Goal: Transaction & Acquisition: Book appointment/travel/reservation

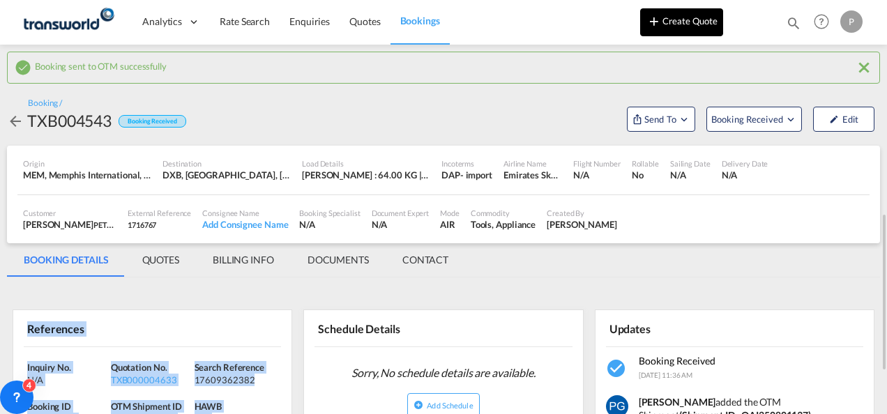
click at [685, 20] on button "Create Quote" at bounding box center [681, 22] width 83 height 28
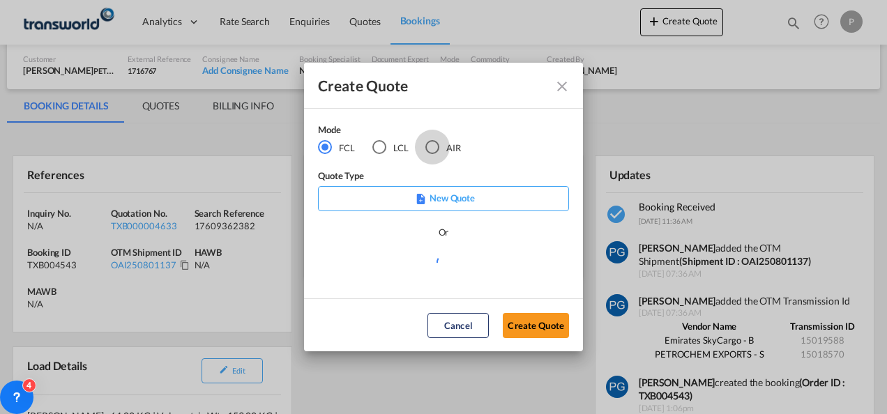
click at [431, 148] on div "AIR" at bounding box center [432, 147] width 14 height 14
click at [519, 326] on button "Create Quote" at bounding box center [536, 325] width 66 height 25
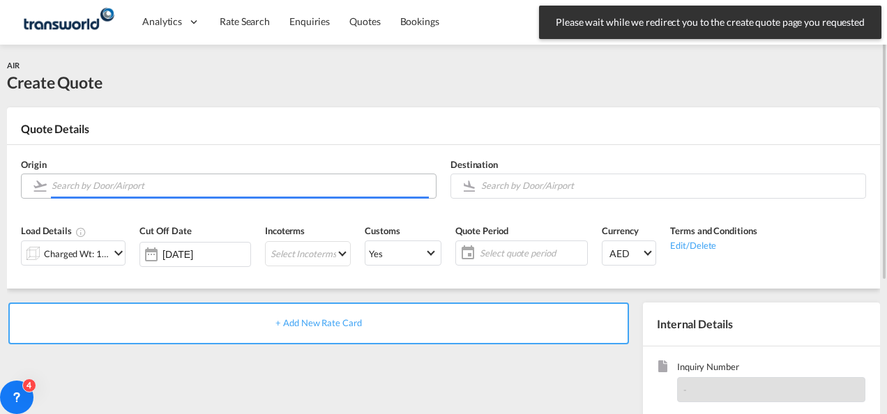
click at [146, 192] on input "Search by Door/Airport" at bounding box center [240, 186] width 377 height 24
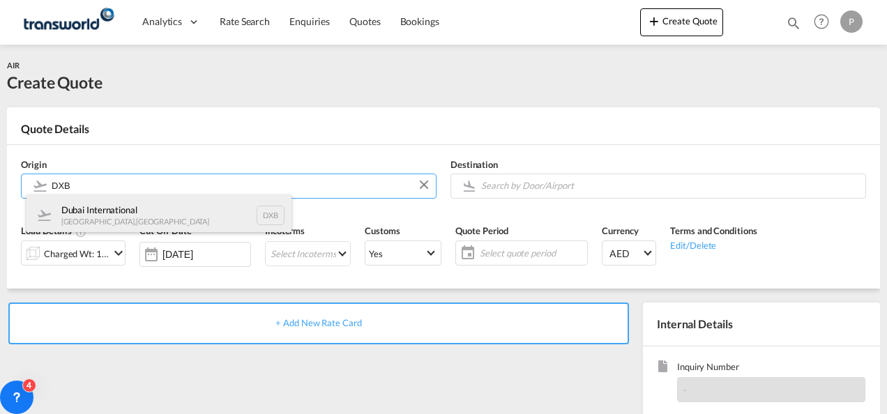
click at [146, 209] on div "Dubai International [GEOGRAPHIC_DATA] , [GEOGRAPHIC_DATA] DXB" at bounding box center [158, 216] width 265 height 42
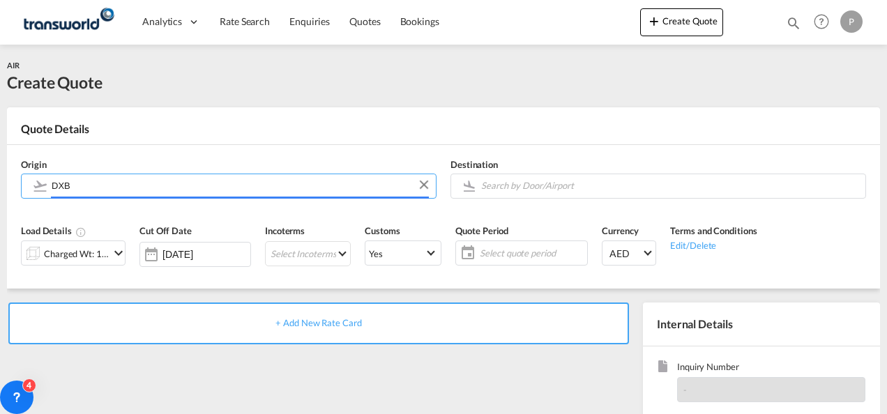
type input "Dubai International, [GEOGRAPHIC_DATA], DXB"
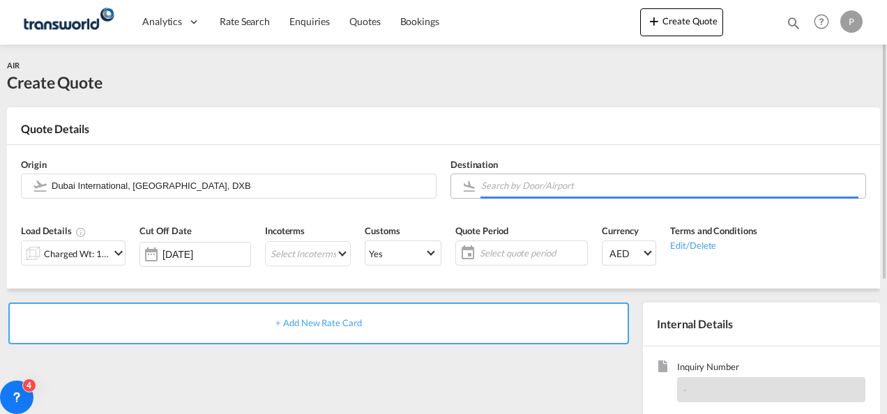
click at [523, 185] on input "Search by Door/Airport" at bounding box center [669, 186] width 377 height 24
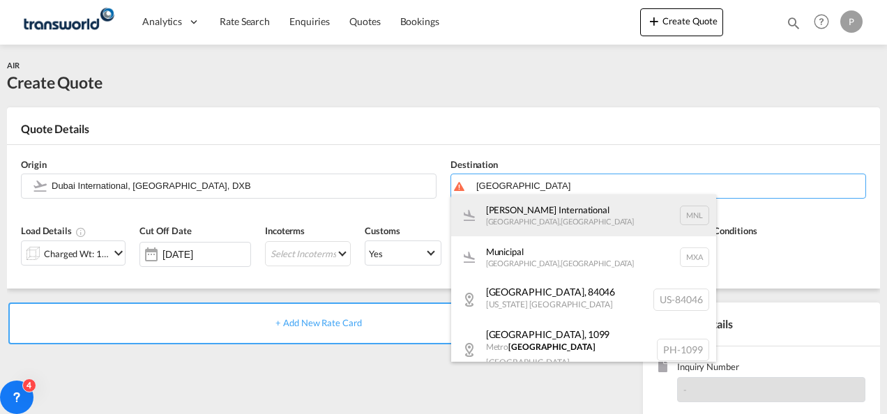
click at [517, 233] on div "[PERSON_NAME] International [GEOGRAPHIC_DATA] , [GEOGRAPHIC_DATA] MNL" at bounding box center [583, 216] width 265 height 42
type input "[PERSON_NAME] International, [GEOGRAPHIC_DATA], [GEOGRAPHIC_DATA]"
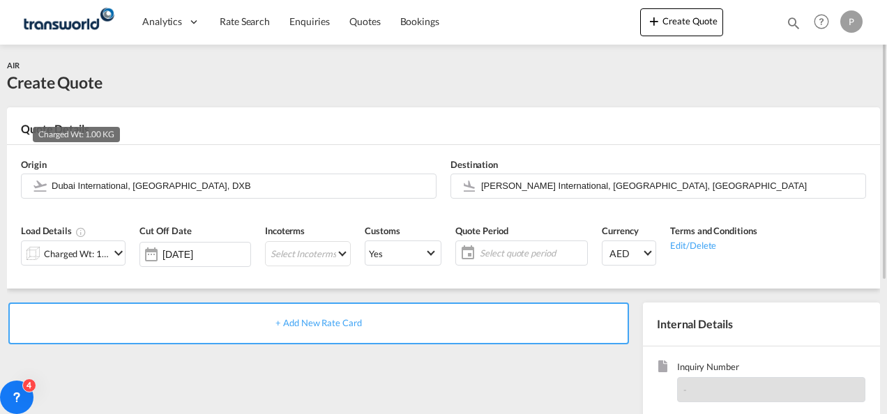
click at [84, 257] on div "Charged Wt: 1.00 KG" at bounding box center [77, 254] width 66 height 20
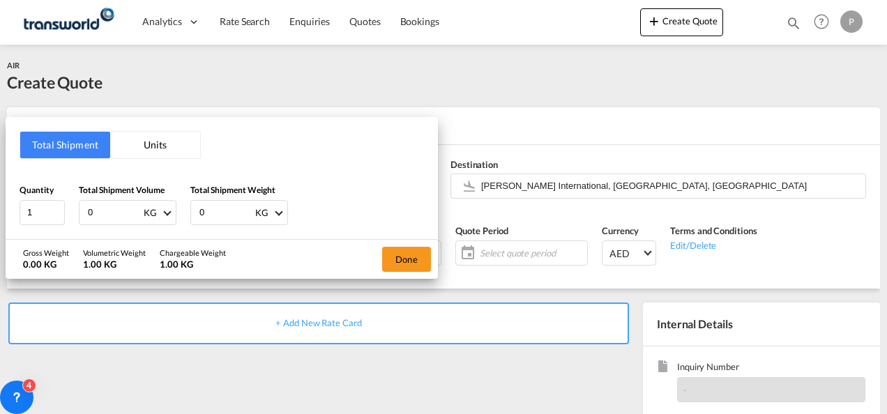
click at [102, 211] on input "0" at bounding box center [114, 213] width 56 height 24
type input "14.38"
click at [212, 215] on input "0" at bounding box center [226, 213] width 56 height 24
type input "14.38"
click at [410, 263] on button "Done" at bounding box center [406, 259] width 49 height 25
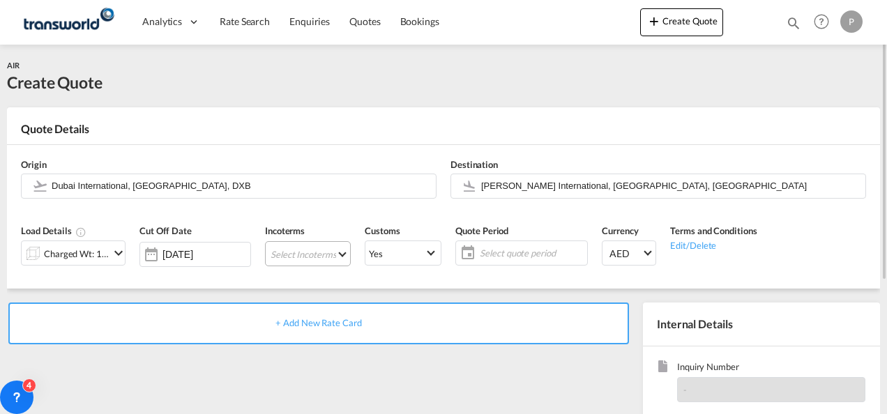
click at [286, 250] on md-select "Select Incoterms CIP - export Carriage and Insurance Paid to DAP - import Deliv…" at bounding box center [308, 253] width 86 height 25
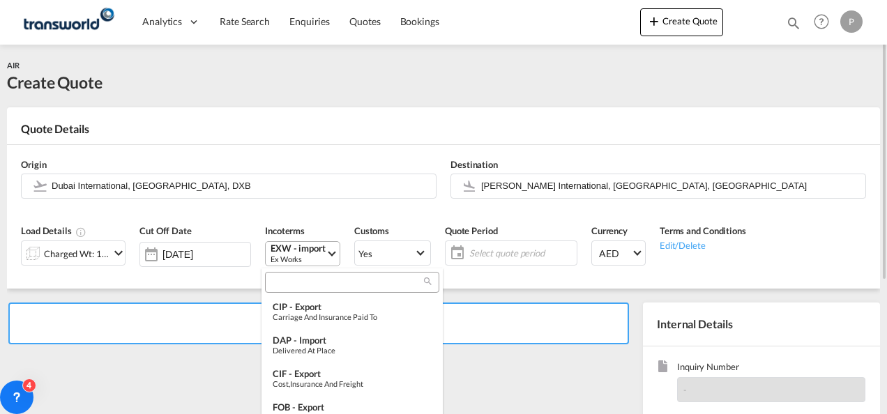
type md-option "[object Object]"
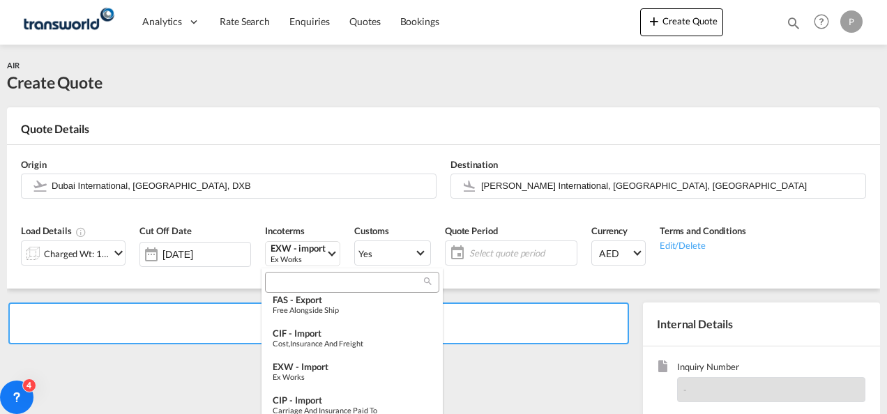
click at [293, 283] on input "search" at bounding box center [346, 283] width 155 height 13
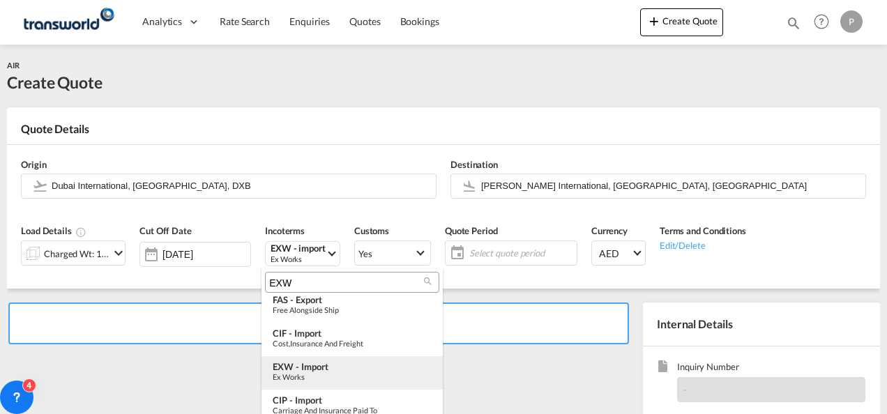
scroll to position [0, 0]
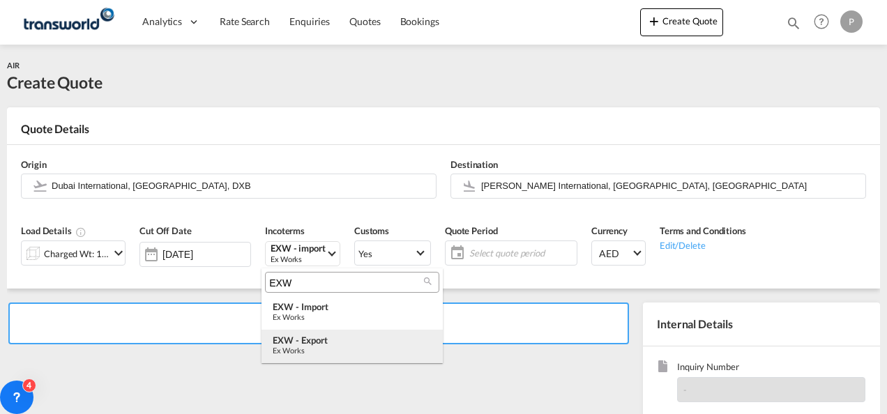
type input "EXW"
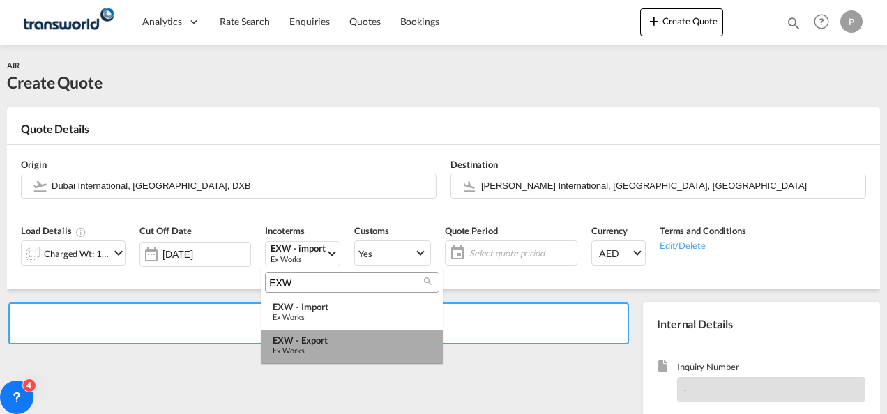
click at [313, 340] on div "EXW - export" at bounding box center [352, 340] width 159 height 11
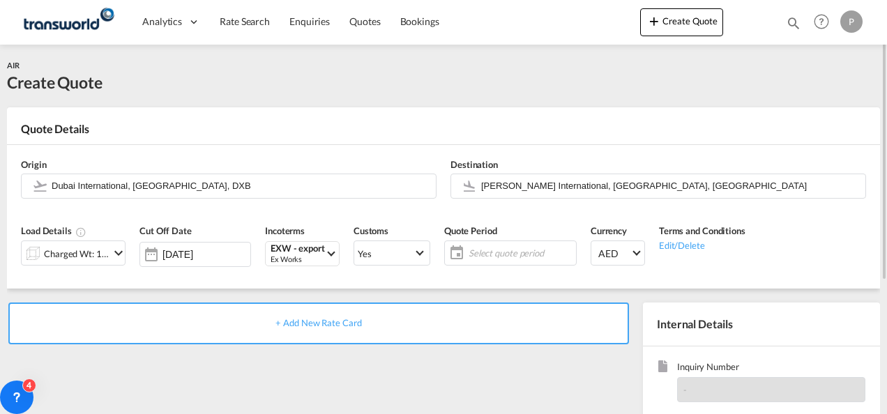
click at [483, 251] on span "Select quote period" at bounding box center [521, 253] width 104 height 13
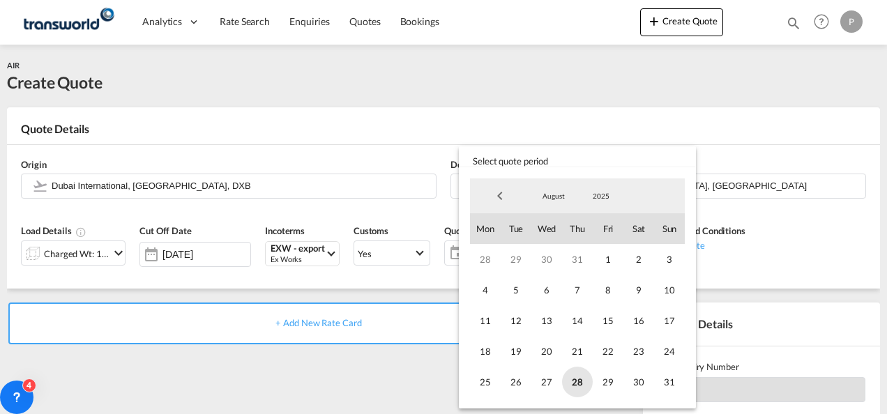
click at [584, 376] on span "28" at bounding box center [577, 382] width 31 height 31
click at [665, 377] on span "31" at bounding box center [669, 382] width 31 height 31
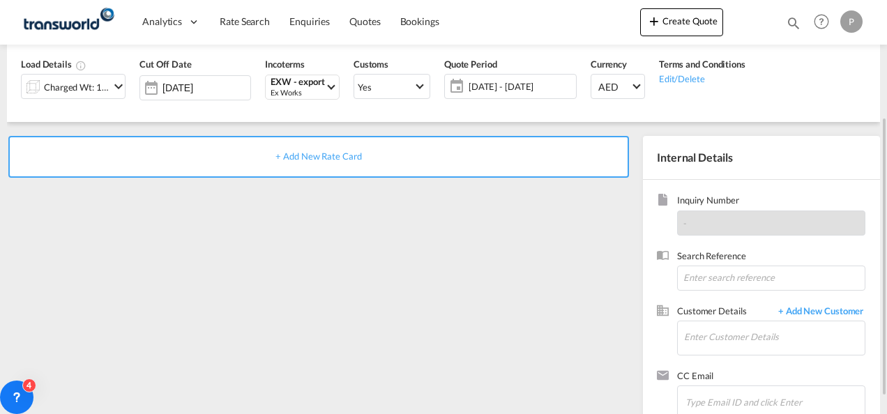
scroll to position [169, 0]
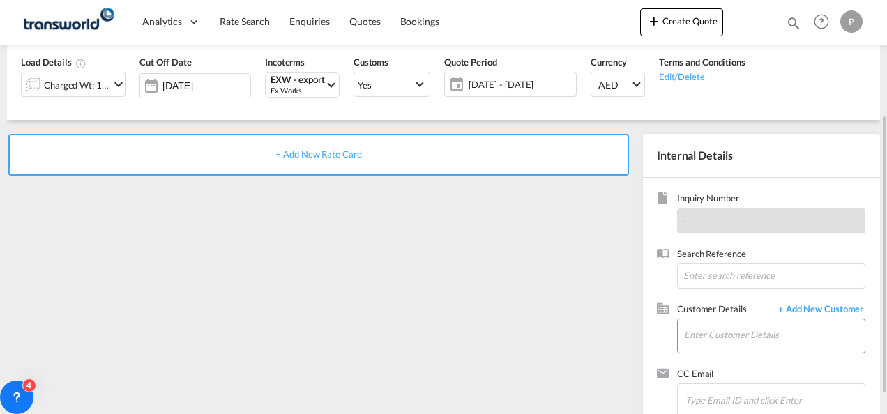
click at [725, 335] on input "Enter Customer Details" at bounding box center [774, 334] width 181 height 31
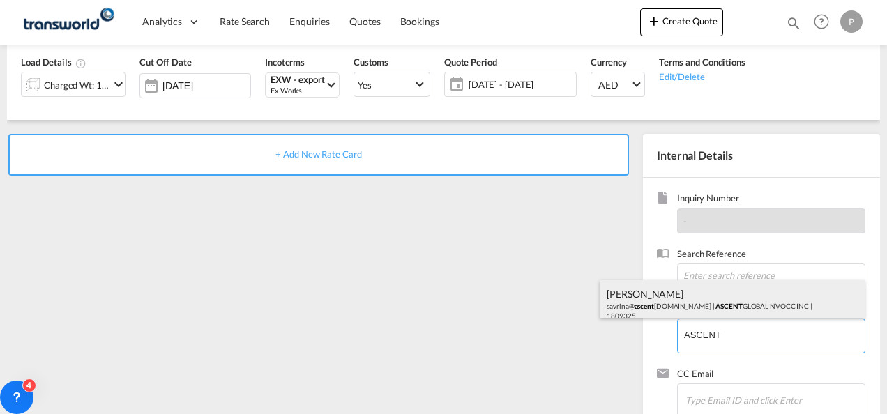
click at [664, 294] on div "[PERSON_NAME] savrina@ ascent [DOMAIN_NAME] | ASCENT GLOBAL NVOCC INC | 1809325" at bounding box center [732, 303] width 265 height 47
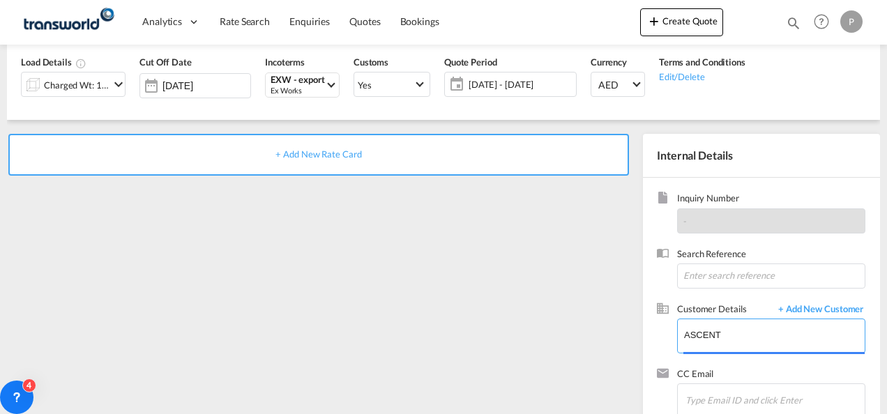
type input "ASCENT GLOBAL NVOCC INC, [PERSON_NAME], [EMAIL_ADDRESS][DOMAIN_NAME]"
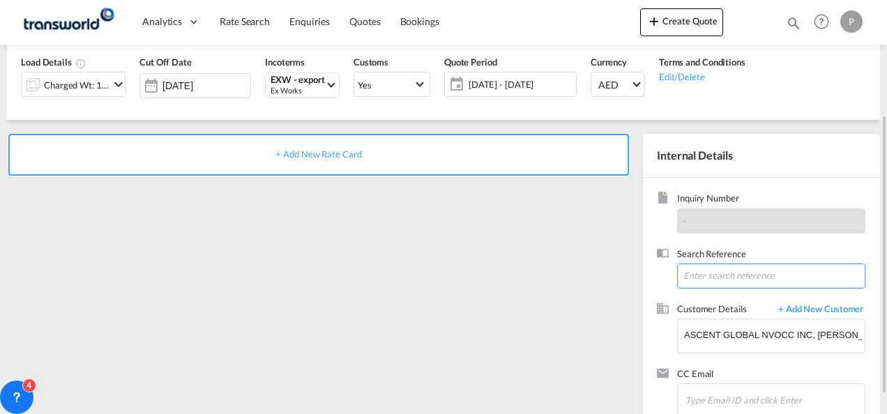
click at [731, 280] on input at bounding box center [771, 276] width 188 height 25
click at [727, 271] on input at bounding box center [771, 276] width 188 height 25
paste input "17611272166"
type input "17611272166"
click at [343, 149] on span "+ Add New Rate Card" at bounding box center [318, 154] width 86 height 11
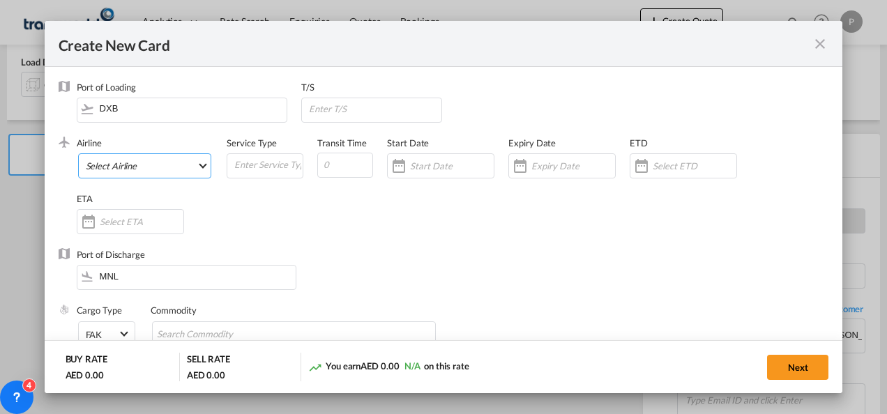
click at [119, 162] on md-select "Select Airline AIR EXPRESS S.A. (1166- / -) CMA CGM Air Cargo (1140-2C / -) DDW…" at bounding box center [145, 165] width 134 height 25
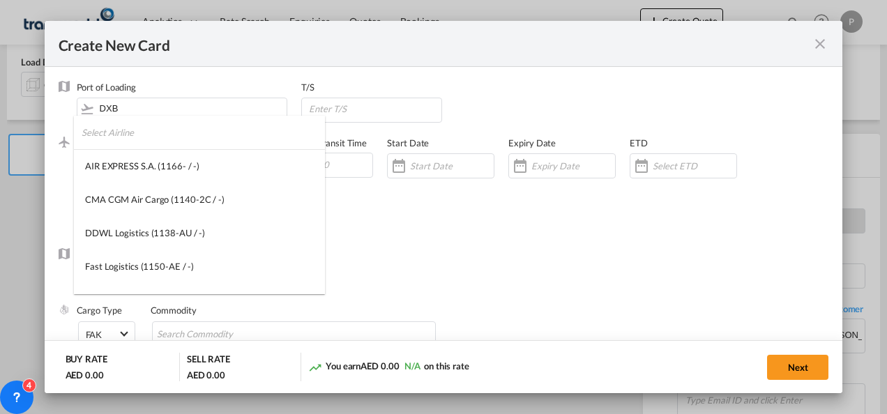
click at [137, 131] on input "search" at bounding box center [203, 132] width 243 height 33
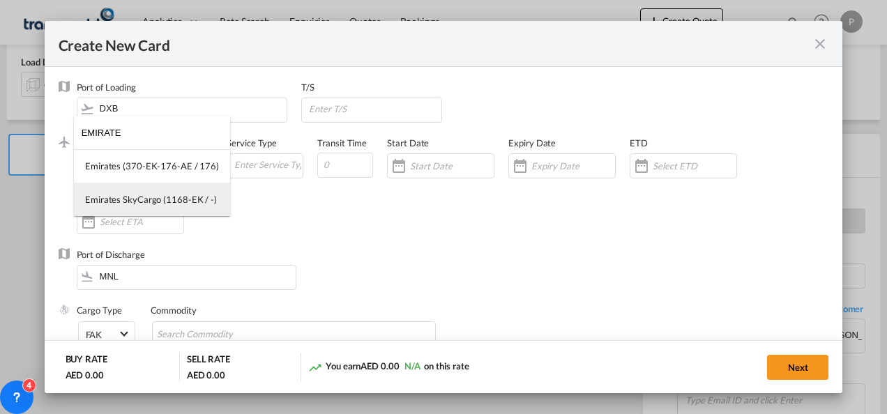
type input "EMIRATE"
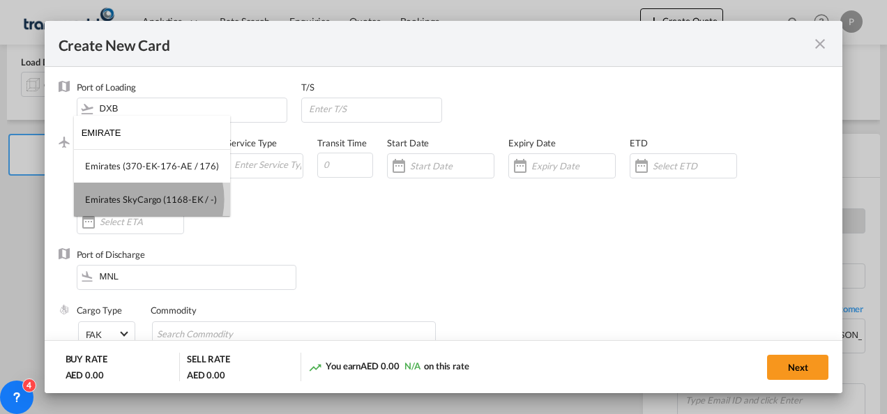
click at [139, 199] on div "Emirates SkyCargo (1168-EK / -)" at bounding box center [151, 199] width 132 height 13
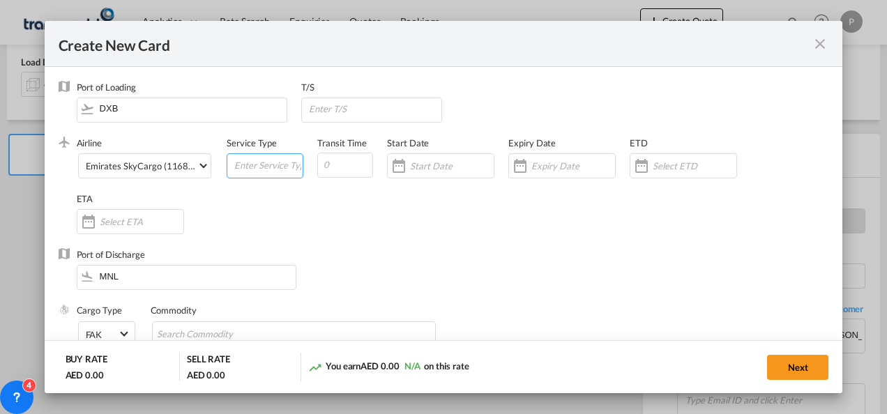
click at [238, 167] on input "Create New Card ..." at bounding box center [268, 164] width 70 height 21
type input "EXW EXPORT"
click at [550, 162] on input "Create New Card ..." at bounding box center [573, 165] width 84 height 11
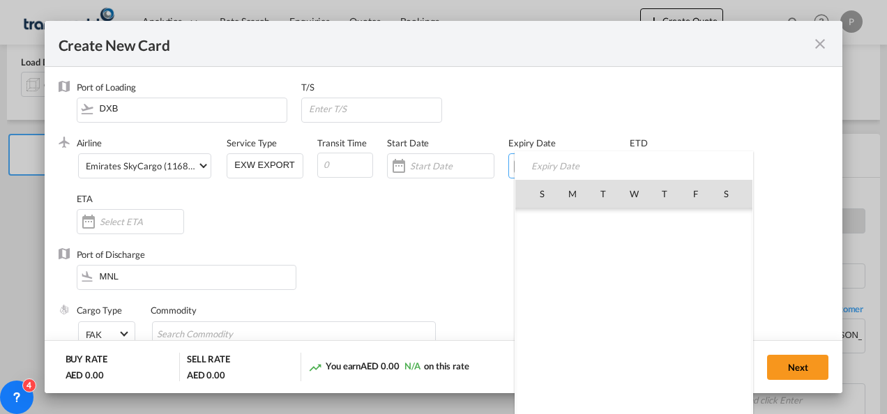
scroll to position [322846, 0]
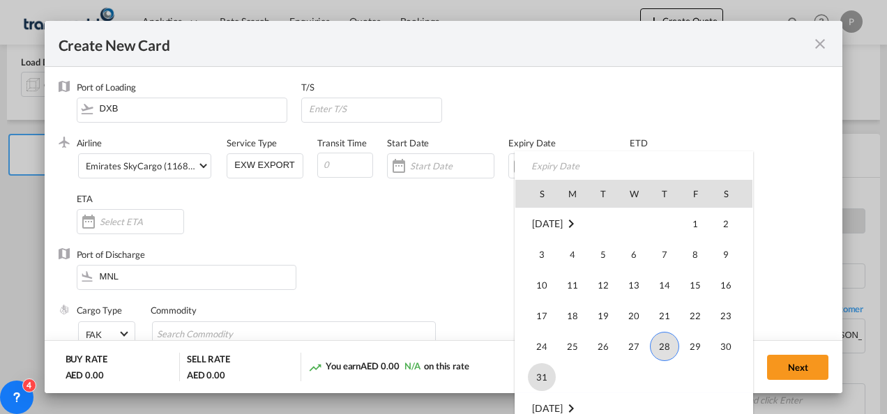
click at [542, 379] on span "31" at bounding box center [542, 377] width 28 height 28
type input "[DATE]"
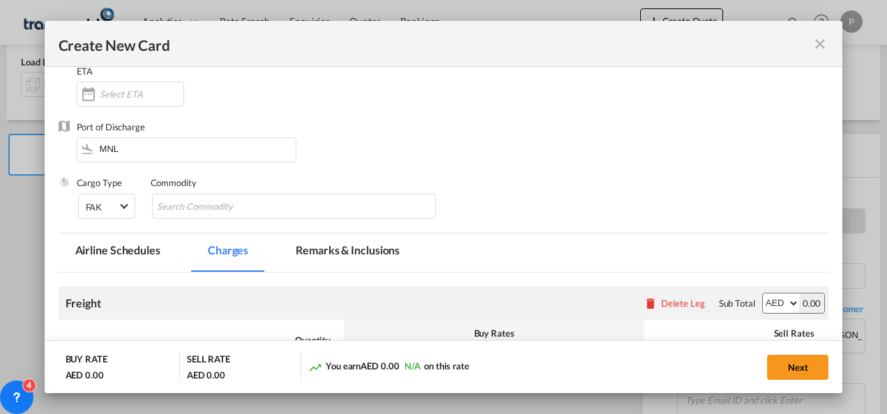
scroll to position [128, 0]
click at [234, 203] on input "Chips input." at bounding box center [221, 206] width 128 height 22
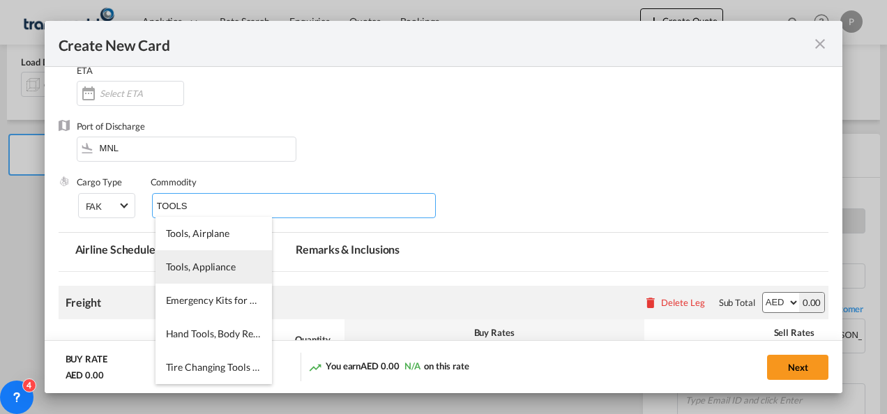
type input "TOOLS"
click at [212, 273] on li "Tools, Appliance" at bounding box center [214, 266] width 116 height 33
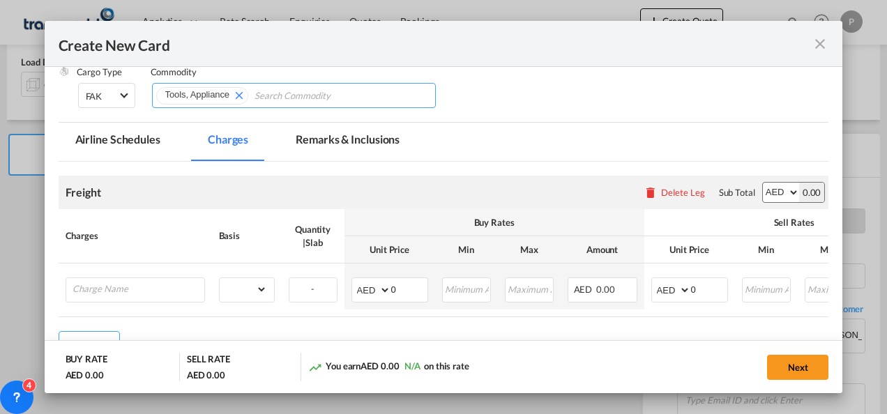
scroll to position [241, 0]
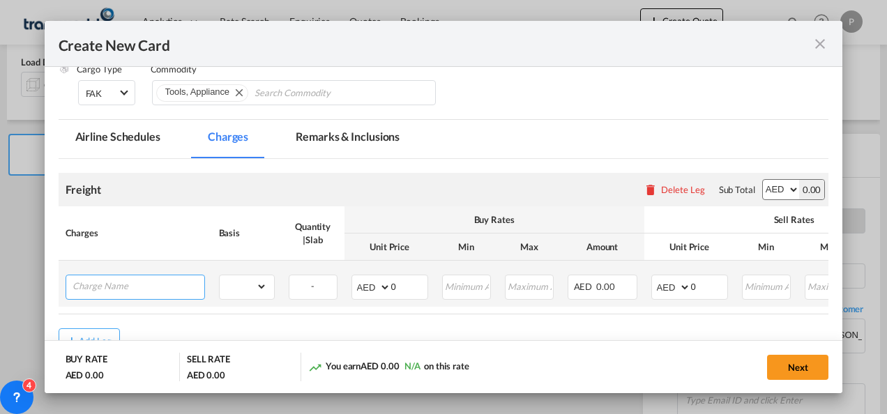
click at [145, 291] on input "Charge Name" at bounding box center [139, 285] width 132 height 21
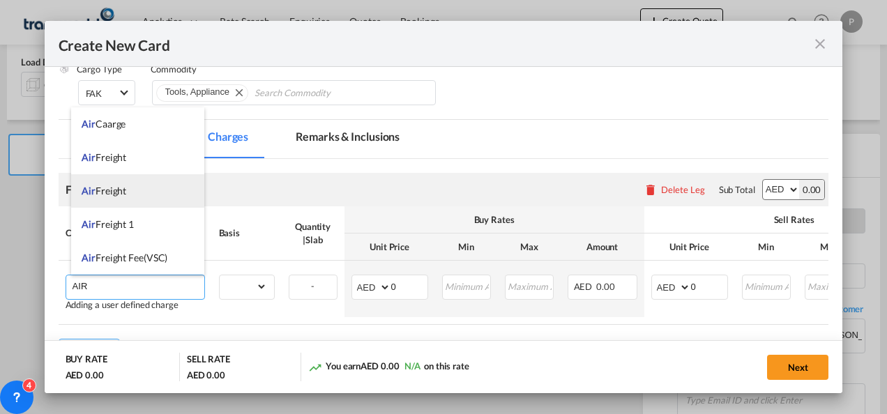
click at [130, 196] on li "Air Freight" at bounding box center [137, 190] width 133 height 33
type input "Air Freight"
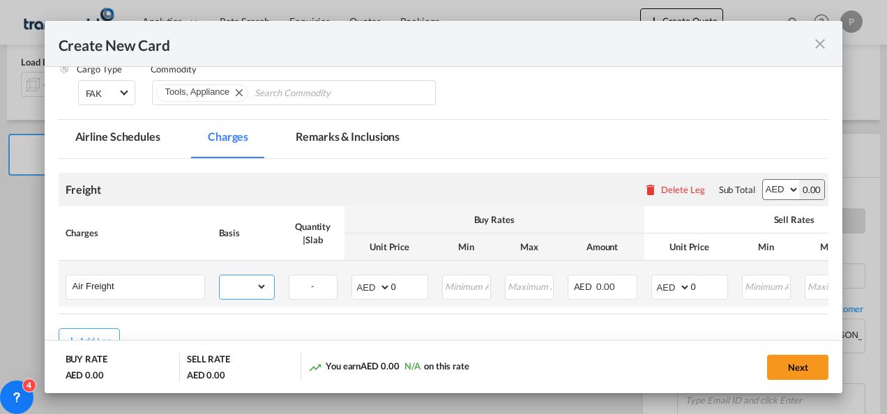
click at [255, 287] on select "gross_weight volumetric_weight per_shipment per_bl per_km % on air freight per_…" at bounding box center [243, 286] width 47 height 22
select select "per_shipment"
click at [220, 275] on select "gross_weight volumetric_weight per_shipment per_bl per_km % on air freight per_…" at bounding box center [243, 286] width 47 height 22
click at [399, 278] on input "0" at bounding box center [409, 285] width 36 height 21
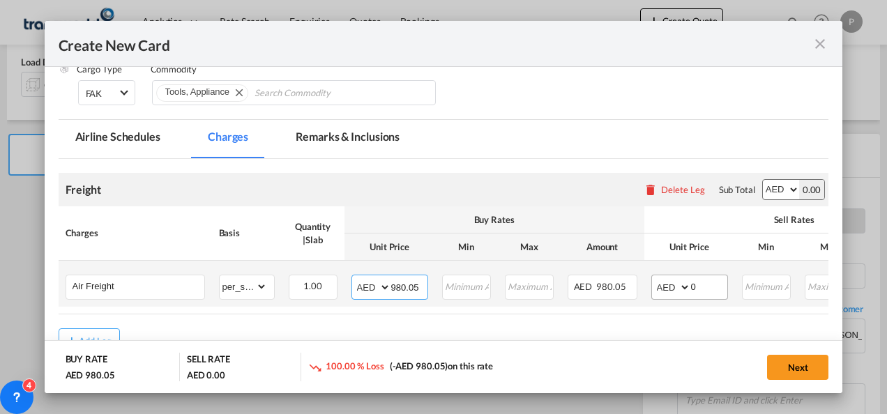
type input "980.05"
click at [702, 285] on input "0" at bounding box center [709, 285] width 36 height 21
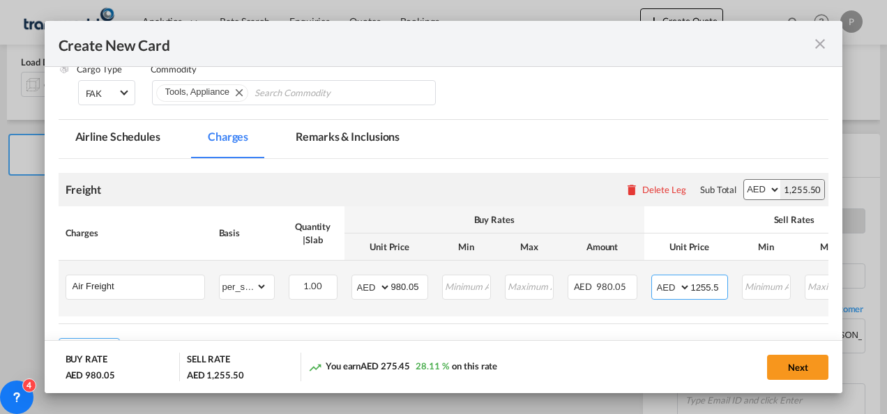
click at [699, 287] on input "1255.5" at bounding box center [709, 285] width 36 height 21
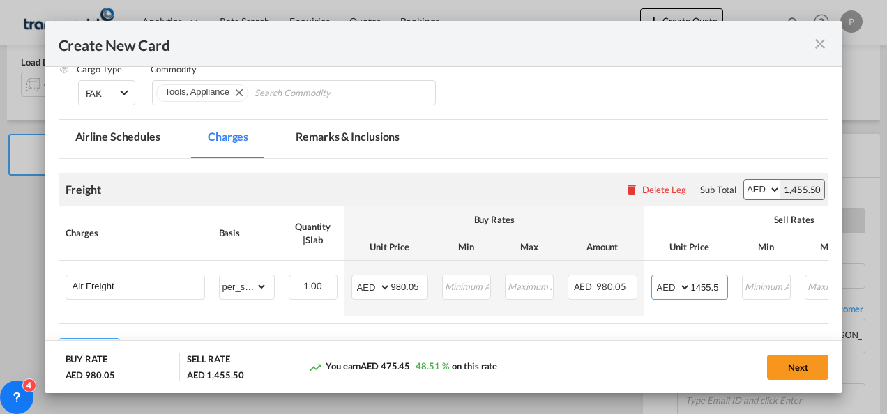
type input "1455.5"
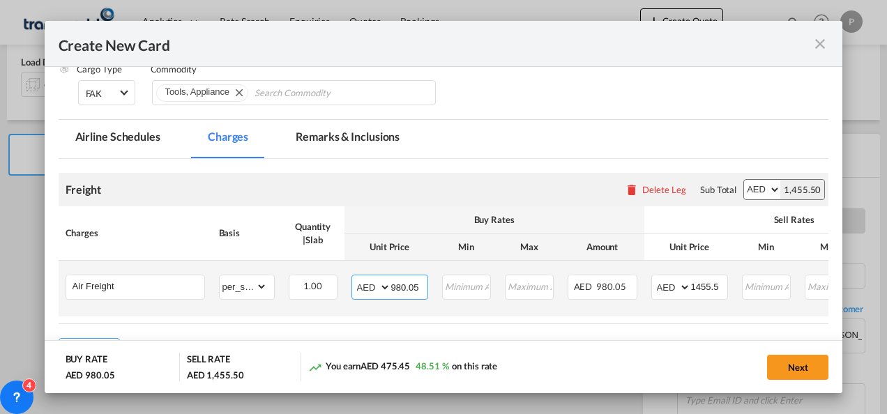
click at [413, 285] on input "980.05" at bounding box center [409, 285] width 36 height 21
type input "980.85"
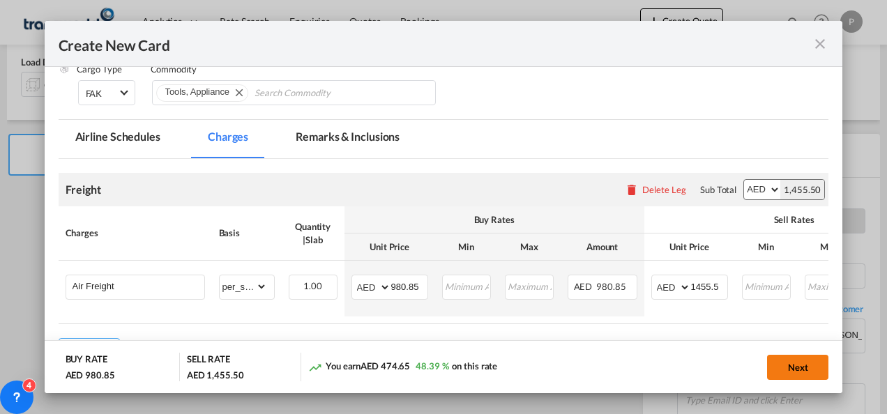
click at [795, 371] on button "Next" at bounding box center [797, 367] width 61 height 25
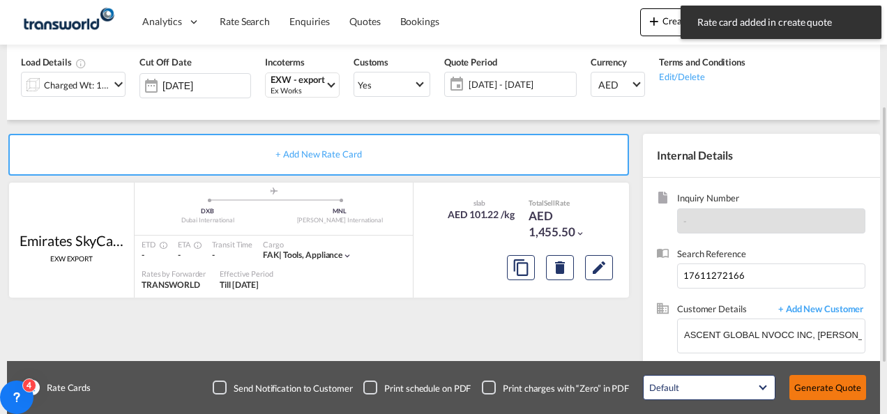
click at [819, 385] on button "Generate Quote" at bounding box center [827, 387] width 77 height 25
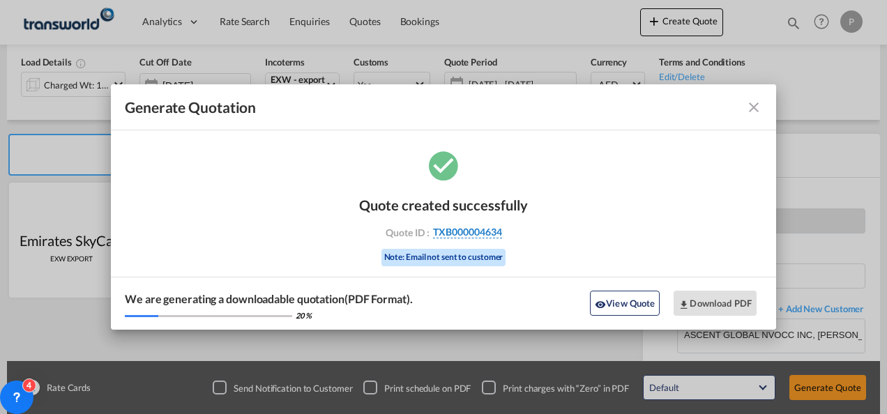
click at [460, 233] on span "TXB000004634" at bounding box center [467, 232] width 69 height 13
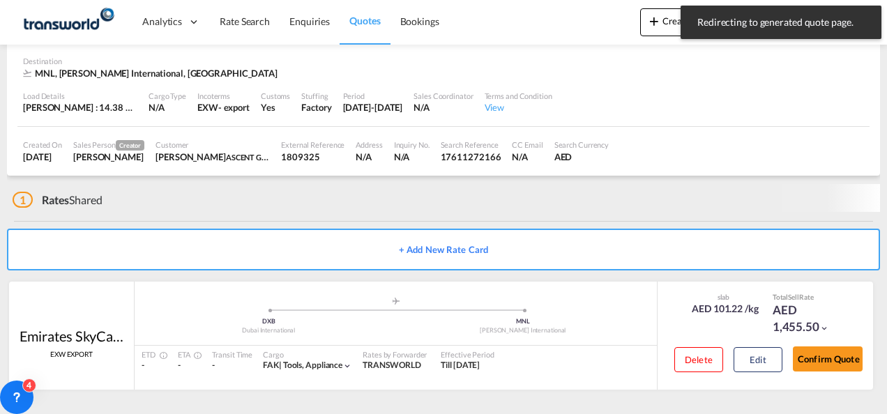
scroll to position [93, 0]
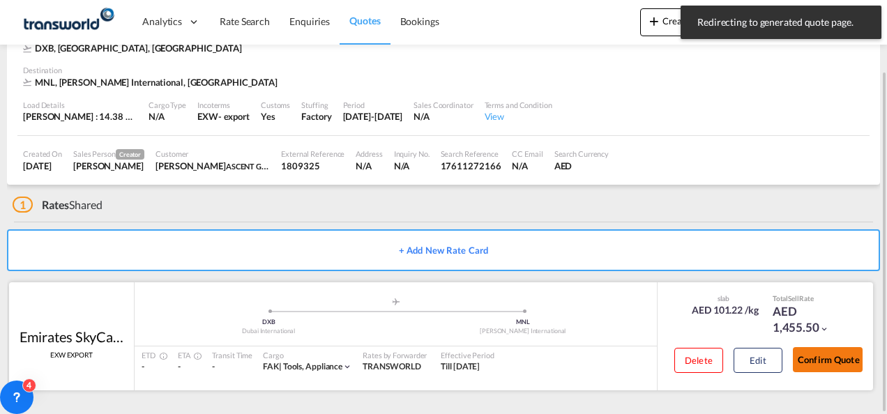
click at [833, 362] on button "Confirm Quote" at bounding box center [828, 359] width 70 height 25
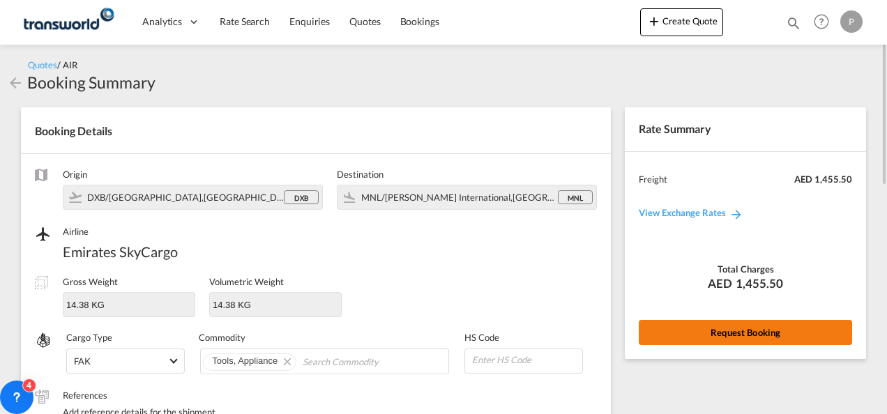
click at [709, 321] on button "Request Booking" at bounding box center [745, 332] width 213 height 25
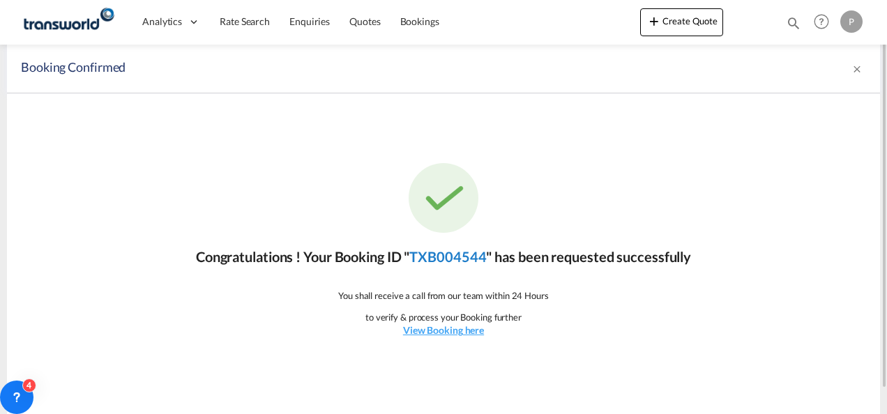
click at [432, 257] on link "TXB004544" at bounding box center [447, 256] width 77 height 17
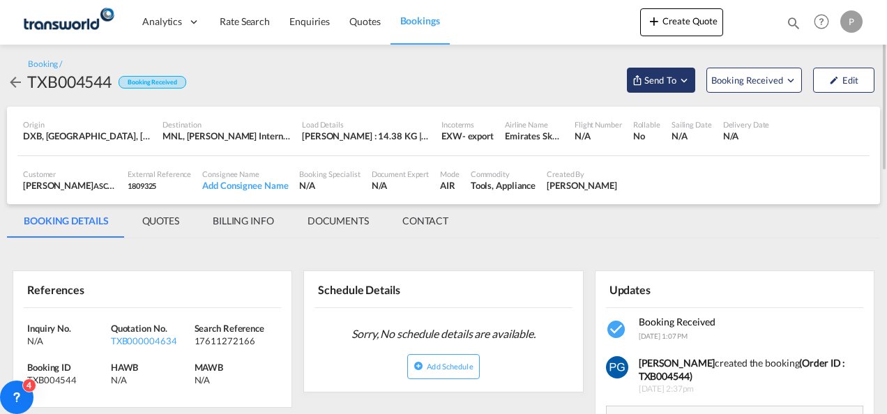
click at [665, 82] on span "Send To" at bounding box center [660, 80] width 35 height 14
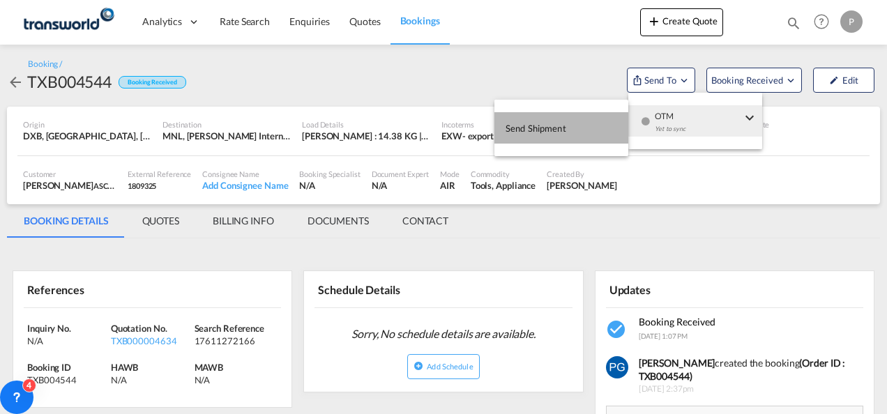
click at [620, 124] on button "Send Shipment" at bounding box center [561, 127] width 134 height 31
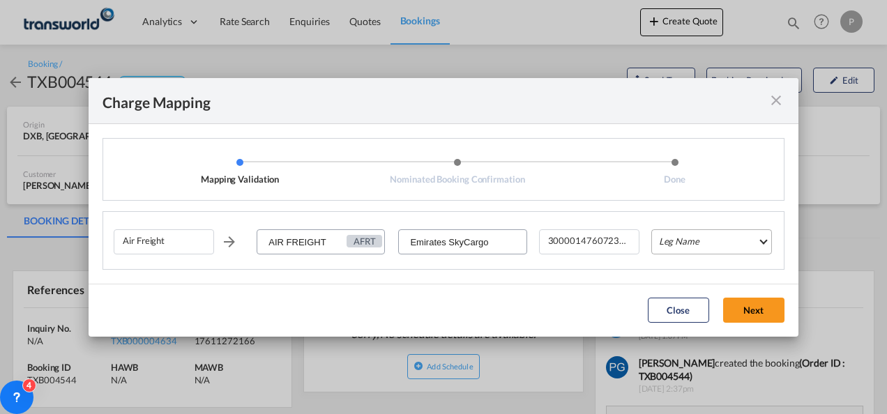
click at [665, 240] on md-select "Leg Name HANDLING ORIGIN HANDLING DESTINATION OTHERS TL PICK UP CUSTOMS ORIGIN …" at bounding box center [711, 241] width 121 height 25
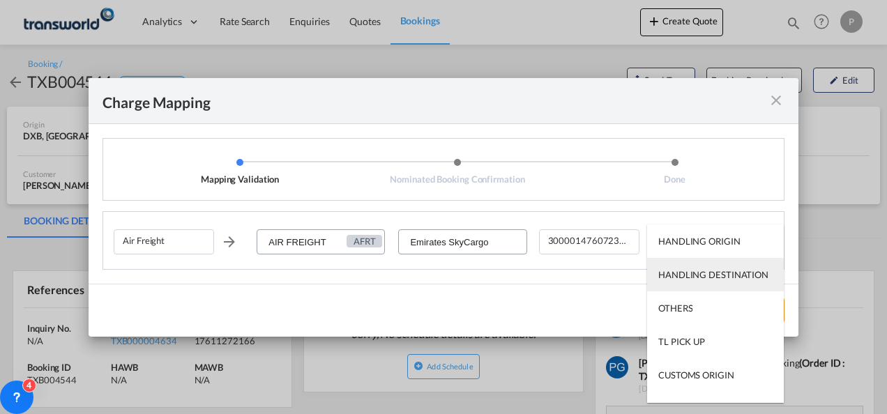
scroll to position [89, 0]
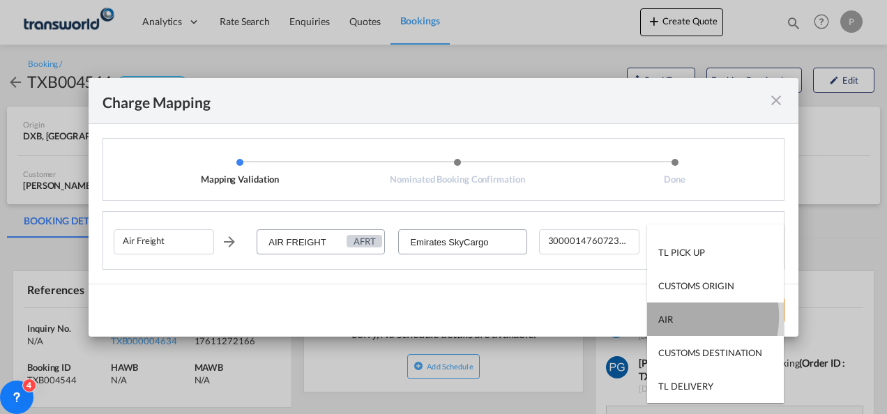
click at [678, 317] on md-option "AIR" at bounding box center [715, 319] width 137 height 33
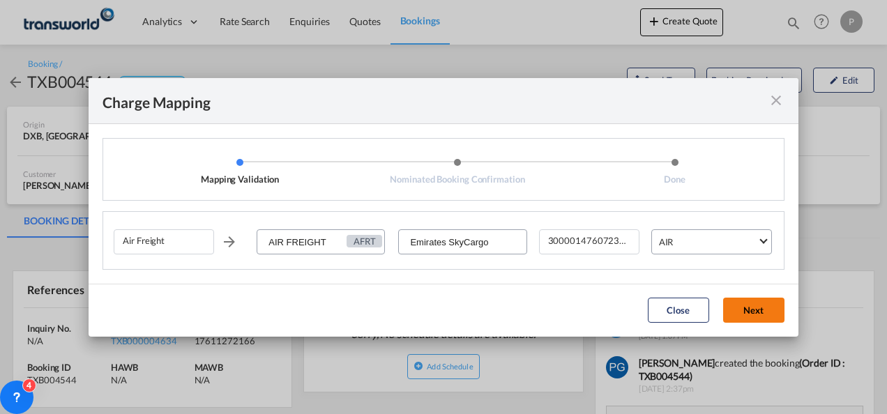
click at [762, 301] on button "Next" at bounding box center [753, 310] width 61 height 25
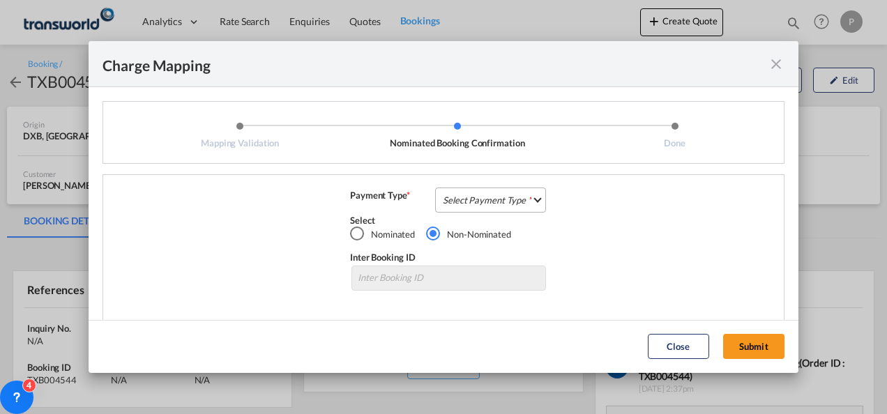
click at [494, 202] on md-select "Select Payment Type COLLECT PREPAID" at bounding box center [490, 200] width 111 height 25
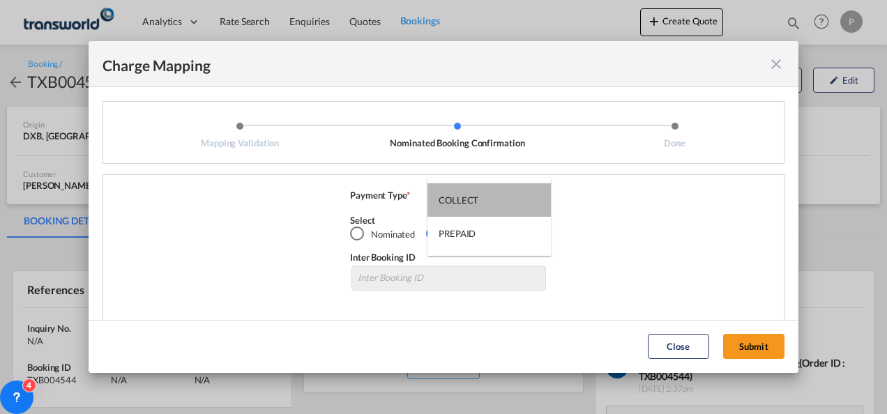
click at [494, 202] on md-option "COLLECT" at bounding box center [488, 199] width 123 height 33
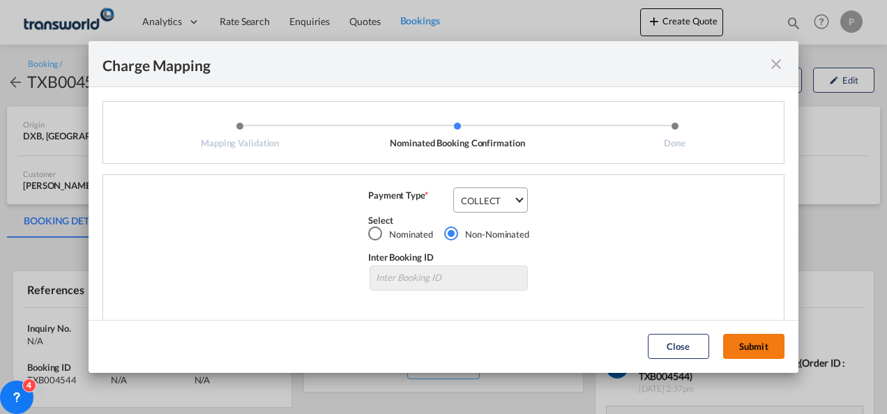
click at [741, 342] on button "Submit" at bounding box center [753, 346] width 61 height 25
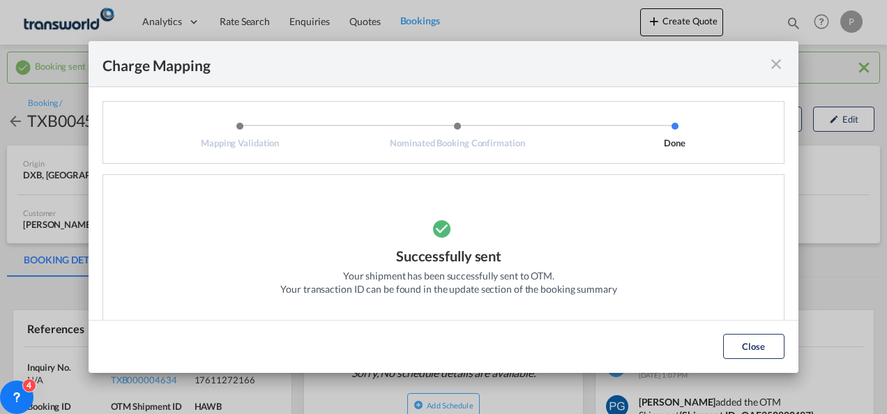
click at [777, 61] on md-icon "icon-close fg-AAA8AD cursor" at bounding box center [776, 64] width 17 height 17
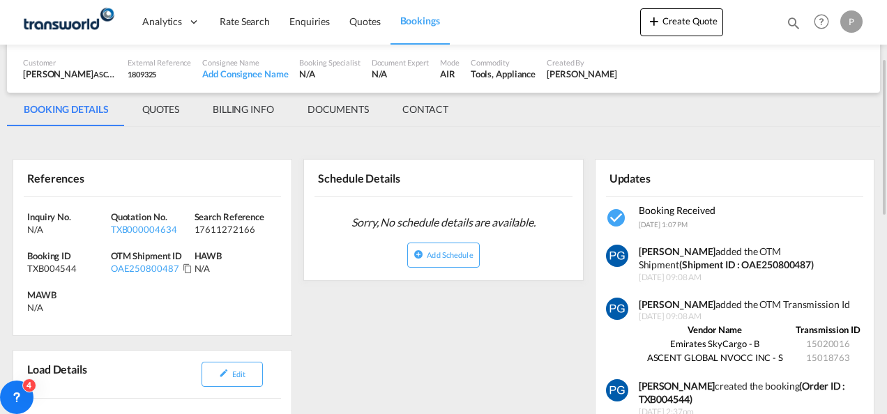
scroll to position [153, 0]
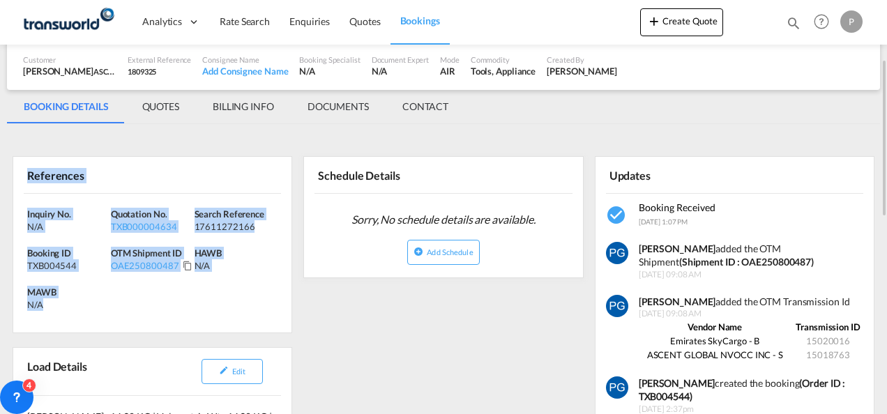
drag, startPoint x: 27, startPoint y: 174, endPoint x: 69, endPoint y: 298, distance: 131.0
click at [69, 298] on div "References Inquiry No. N/A Quotation No. TXB000004634 Search Reference 17611272…" at bounding box center [153, 244] width 280 height 177
copy div "References Inquiry No. N/A Quotation No. TXB000004634 Search Reference 17611272…"
